Goal: Task Accomplishment & Management: Manage account settings

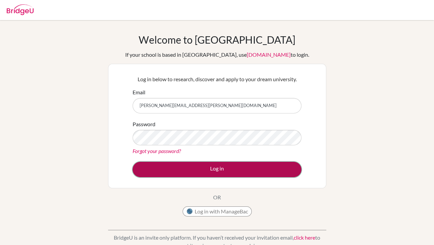
click at [213, 168] on button "Log in" at bounding box center [216, 169] width 169 height 15
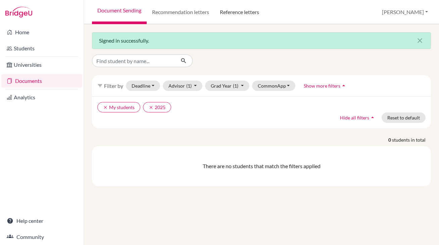
click at [239, 14] on link "Reference letters" at bounding box center [239, 12] width 50 height 24
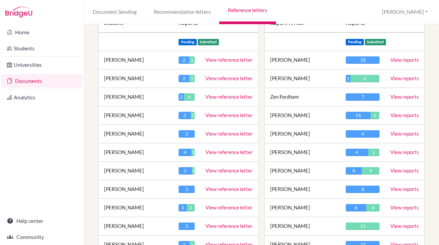
scroll to position [94, 0]
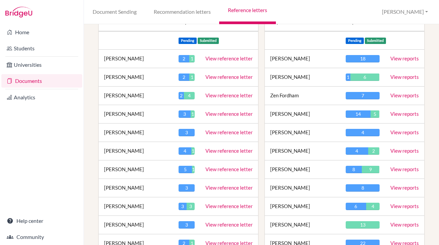
click at [237, 168] on link "View reference letter" at bounding box center [228, 169] width 47 height 6
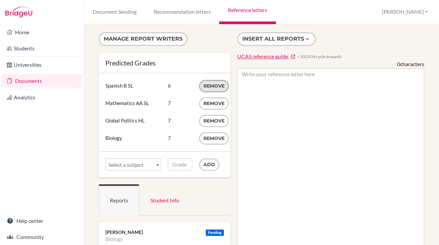
click at [207, 86] on button "Remove" at bounding box center [214, 86] width 30 height 12
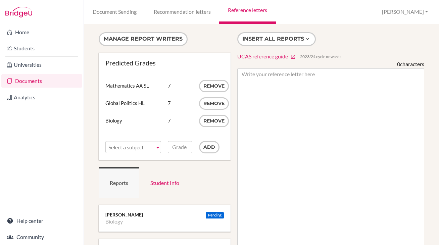
click at [119, 147] on span "Select a subject" at bounding box center [130, 147] width 44 height 12
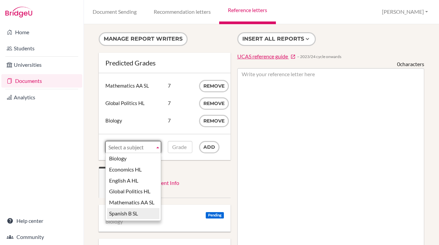
click at [128, 213] on li "Spanish B SL" at bounding box center [133, 213] width 52 height 11
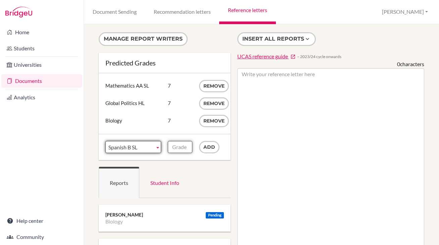
click at [177, 147] on input "Grade" at bounding box center [180, 147] width 24 height 12
type input "7"
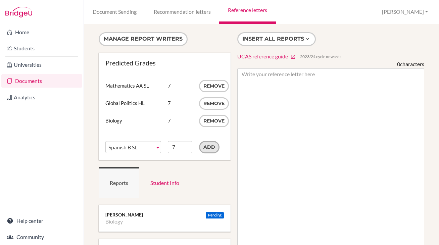
click at [208, 147] on input "Add" at bounding box center [209, 147] width 20 height 12
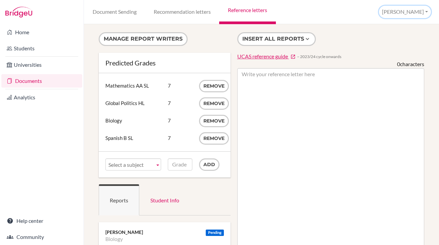
click at [416, 10] on button "Marco" at bounding box center [405, 12] width 52 height 12
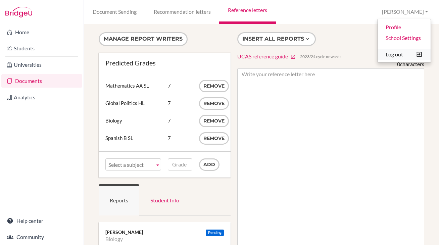
click at [396, 54] on button "Log out" at bounding box center [403, 54] width 53 height 11
